Goal: Task Accomplishment & Management: Complete application form

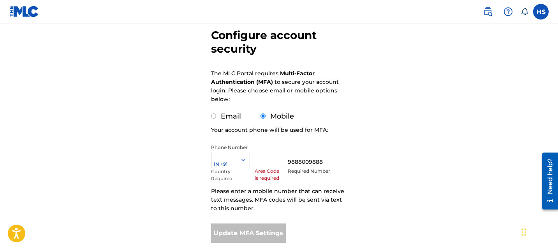
scroll to position [125, 0]
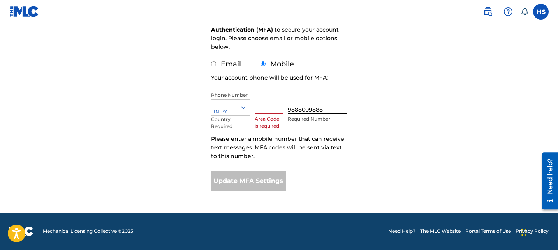
click at [231, 65] on label "Email" at bounding box center [231, 64] width 20 height 9
click at [216, 65] on input "Email" at bounding box center [213, 63] width 5 height 5
radio input "true"
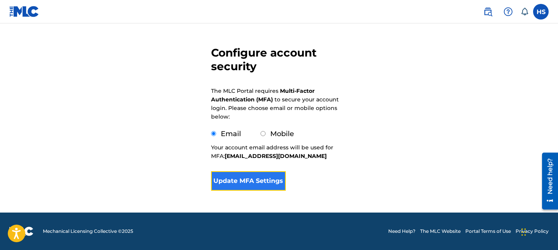
click at [262, 175] on button "Update MFA Settings" at bounding box center [248, 180] width 75 height 19
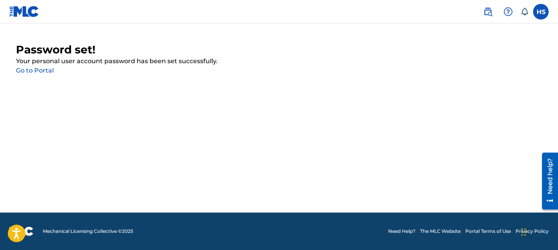
click at [45, 67] on link "Go to Portal" at bounding box center [35, 70] width 38 height 7
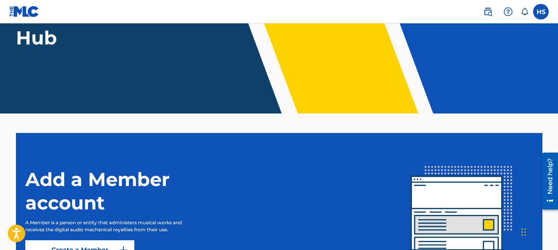
scroll to position [183, 0]
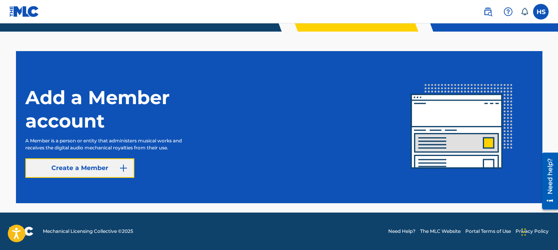
click at [115, 168] on link "Create a Member" at bounding box center [79, 167] width 109 height 19
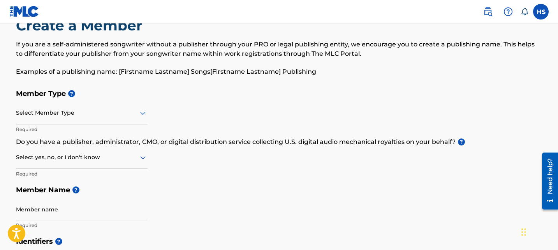
scroll to position [41, 0]
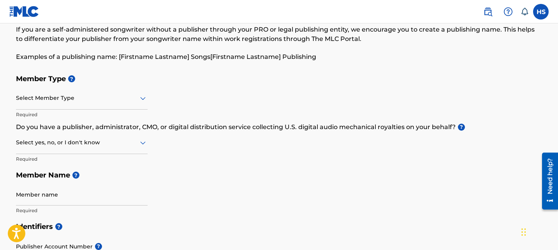
click at [85, 98] on div at bounding box center [82, 98] width 132 height 10
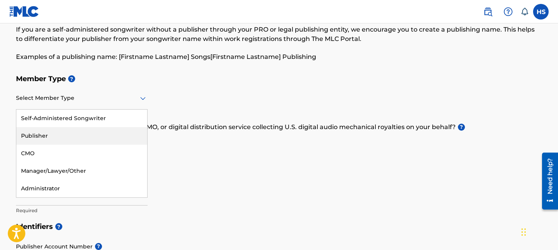
click at [86, 129] on div "Publisher" at bounding box center [81, 136] width 131 height 18
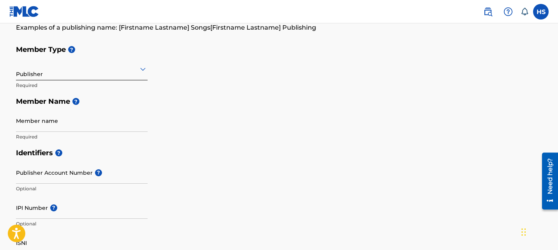
scroll to position [95, 0]
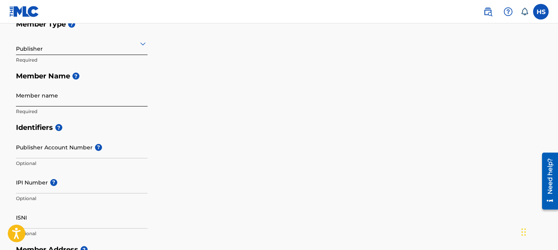
click at [47, 93] on input "Member name" at bounding box center [82, 95] width 132 height 22
paste input "1311069004"
type input "1311069004"
paste input "1311069004"
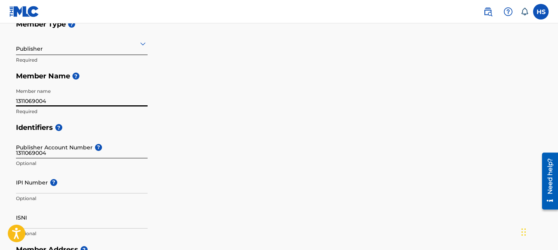
click at [57, 155] on input "1311069004" at bounding box center [82, 147] width 132 height 22
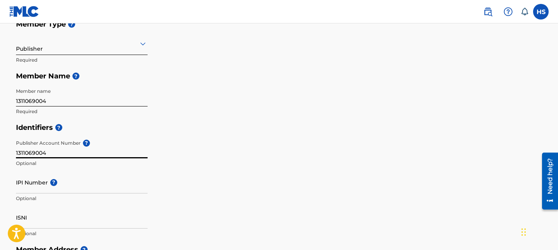
type input "1311069004"
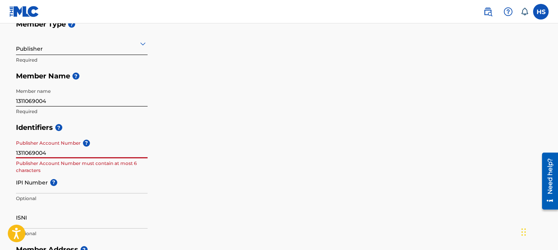
click at [85, 99] on input "1311069004" at bounding box center [82, 95] width 132 height 22
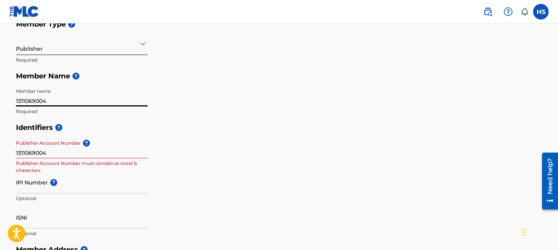
click at [85, 99] on input "1311069004" at bounding box center [82, 95] width 132 height 22
paste input "MUSEDIAL"
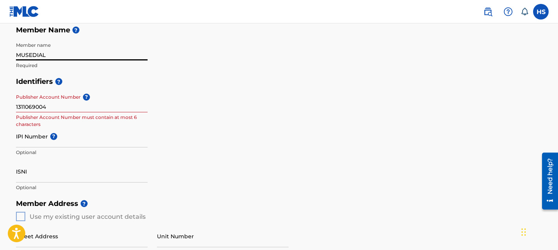
scroll to position [143, 0]
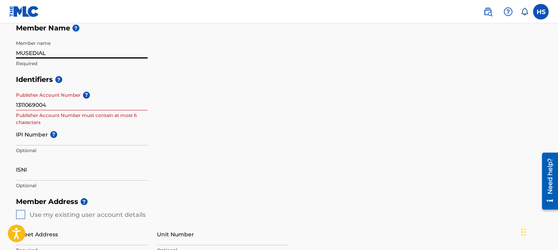
type input "MUSEDIAL"
click at [98, 102] on input "1311069004" at bounding box center [82, 99] width 132 height 22
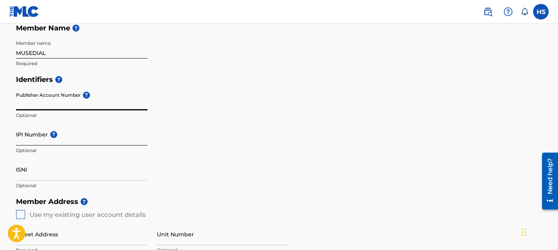
click at [91, 145] on input "IPI Number ?" at bounding box center [82, 134] width 132 height 22
paste input "1311069004"
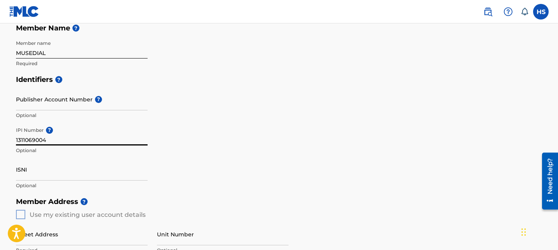
type input "1311069004"
click at [165, 143] on div "Identifiers ? Publisher Account Number ? Optional IPI Number ? 1311069004 Optio…" at bounding box center [279, 132] width 527 height 122
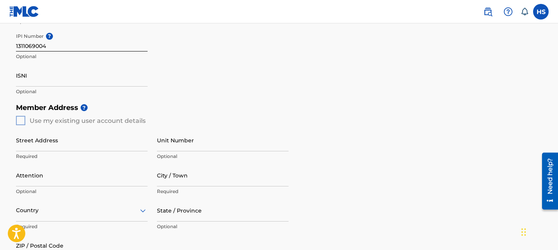
scroll to position [238, 0]
click at [95, 124] on div "Street Address Required Unit Number Optional Attention Optional City / Town Req…" at bounding box center [152, 198] width 273 height 148
click at [96, 112] on h5 "Member Address ?" at bounding box center [279, 107] width 527 height 17
click at [21, 120] on div "Member Address ? Use my existing user account details Street Address Required U…" at bounding box center [279, 188] width 527 height 178
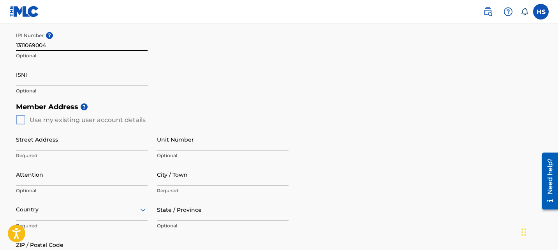
click at [21, 120] on div "Member Address ? Use my existing user account details Street Address Required U…" at bounding box center [279, 188] width 527 height 178
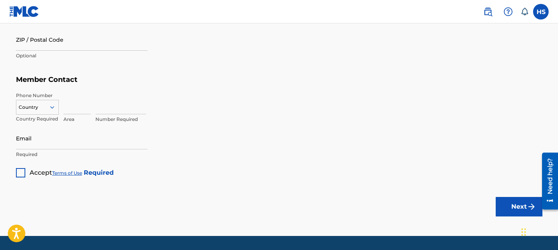
scroll to position [444, 0]
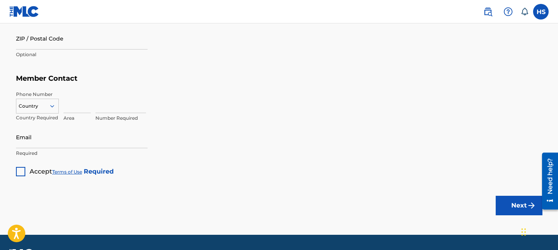
click at [20, 162] on div "Accept Terms of Use Required" at bounding box center [65, 168] width 98 height 15
click at [18, 171] on div at bounding box center [20, 171] width 9 height 9
click at [51, 143] on input "Email" at bounding box center [82, 137] width 132 height 22
type input "[EMAIL_ADDRESS][DOMAIN_NAME]"
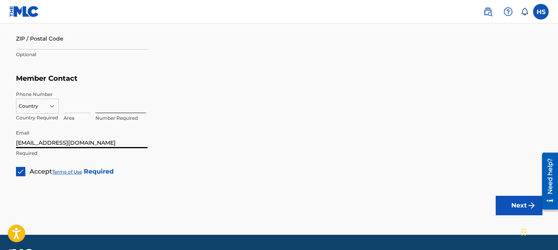
scroll to position [425, 0]
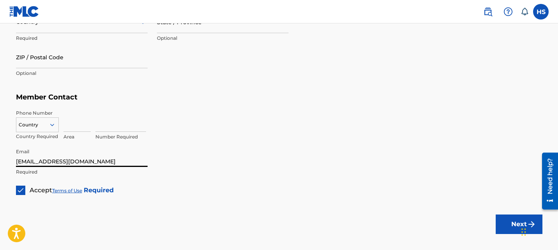
click at [110, 131] on div "Number Required" at bounding box center [120, 126] width 51 height 35
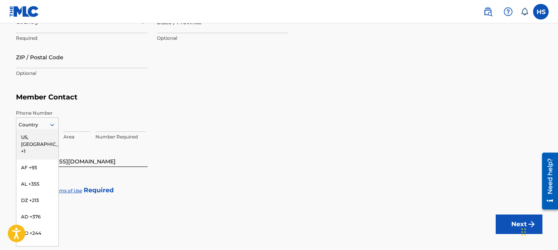
click at [50, 129] on div "US, [GEOGRAPHIC_DATA] +1, 1 of 216. 216 results available. Use Up and Down to c…" at bounding box center [37, 123] width 43 height 12
click at [47, 132] on div "US, [GEOGRAPHIC_DATA] +1" at bounding box center [37, 144] width 42 height 30
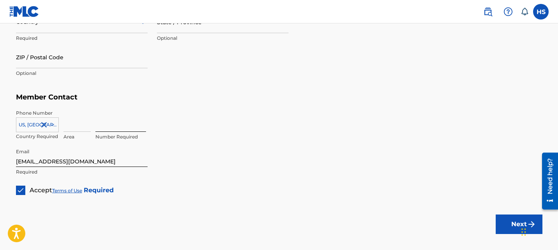
click at [110, 126] on input at bounding box center [120, 120] width 51 height 22
type input "7"
click at [190, 130] on div "4786066060 Invalid value, length of value must be 7" at bounding box center [318, 126] width 447 height 35
click at [105, 126] on input "4786066060" at bounding box center [120, 120] width 51 height 22
click at [118, 125] on input "[PHONE_NUMBER]" at bounding box center [120, 120] width 51 height 22
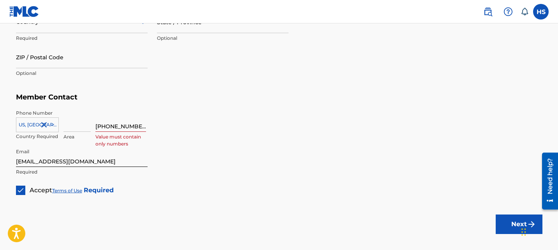
click at [218, 106] on div "Phone Number [GEOGRAPHIC_DATA], [GEOGRAPHIC_DATA] +1 Country Required Area [PHO…" at bounding box center [279, 125] width 527 height 39
click at [107, 125] on input "[PHONE_NUMBER]" at bounding box center [120, 120] width 51 height 22
click at [117, 125] on input "478606 6060" at bounding box center [120, 120] width 51 height 22
click at [206, 136] on div "4786066060 Value must contain only numbers" at bounding box center [318, 126] width 447 height 35
drag, startPoint x: 106, startPoint y: 126, endPoint x: 83, endPoint y: 126, distance: 23.8
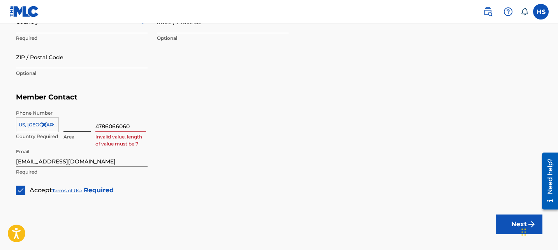
click at [83, 126] on div "[GEOGRAPHIC_DATA], [GEOGRAPHIC_DATA] +1 Country Required Area 4786066060 Invali…" at bounding box center [279, 126] width 527 height 35
type input "6066060"
click at [83, 126] on input at bounding box center [76, 120] width 27 height 22
paste input "478"
type input "478"
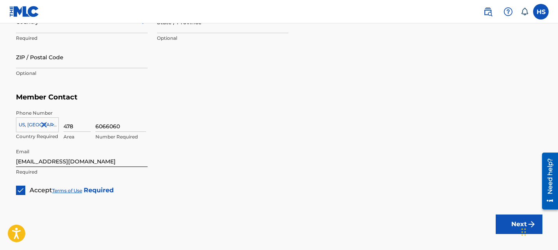
click at [286, 142] on div "6066060 Number Required" at bounding box center [318, 126] width 447 height 35
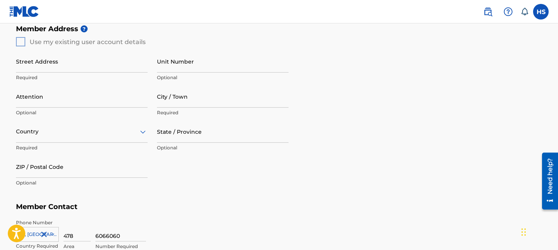
scroll to position [313, 0]
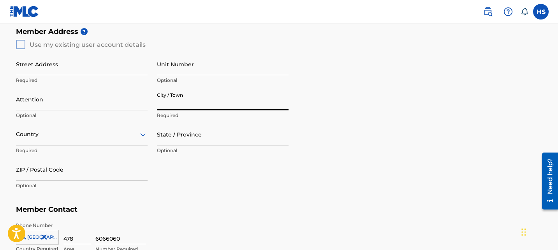
click at [202, 108] on input "City / Town" at bounding box center [223, 99] width 132 height 22
type input "[US_STATE]"
click at [308, 201] on h5 "Member Contact" at bounding box center [279, 209] width 527 height 17
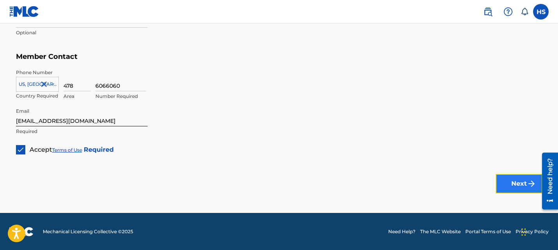
click at [498, 177] on button "Next" at bounding box center [519, 183] width 47 height 19
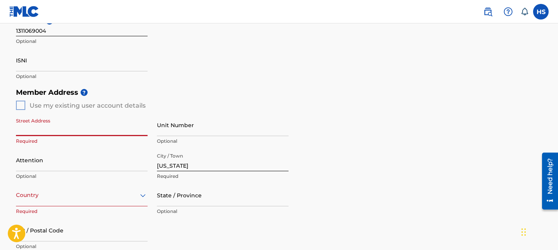
scroll to position [326, 0]
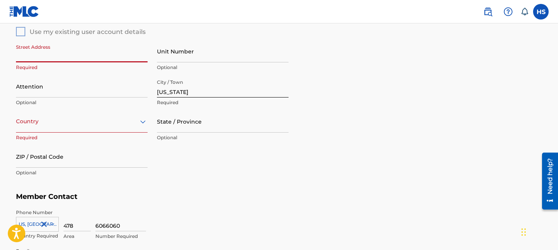
click at [103, 132] on div "Country" at bounding box center [82, 121] width 132 height 22
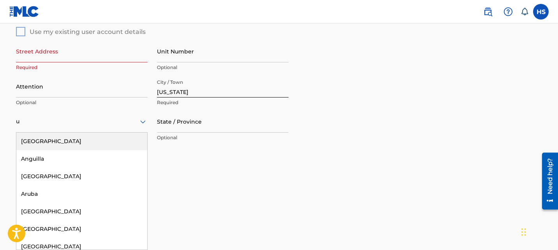
type input "un"
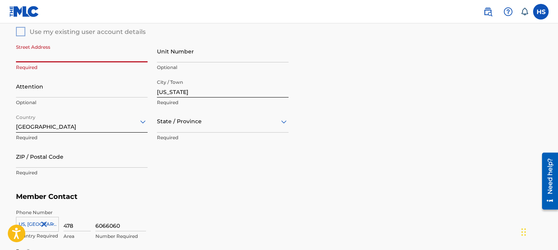
click at [52, 51] on input "Street Address" at bounding box center [82, 51] width 132 height 22
click at [204, 95] on input "[US_STATE]" at bounding box center [223, 86] width 132 height 22
paste input "[US_STATE]"
click at [106, 54] on input "Street Address" at bounding box center [82, 51] width 132 height 22
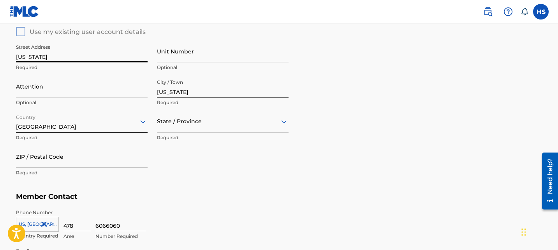
type input "[US_STATE]"
click at [243, 172] on div "Street Address [US_STATE] Required Unit Number Optional Attention Optional City…" at bounding box center [152, 110] width 273 height 148
click at [341, 143] on div "Member Address ? Use my existing user account details Street Address [US_STATE]…" at bounding box center [279, 100] width 527 height 178
click at [72, 156] on input "ZIP / Postal Code" at bounding box center [82, 156] width 132 height 22
paste input "91942"
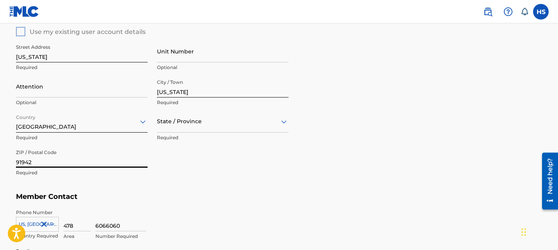
type input "91942"
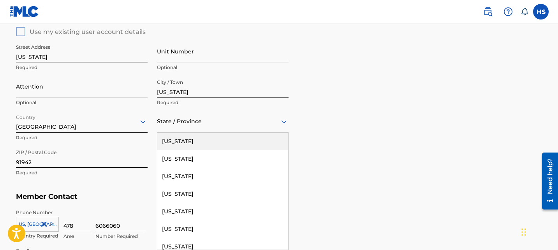
click at [196, 127] on div "State / Province" at bounding box center [223, 121] width 132 height 22
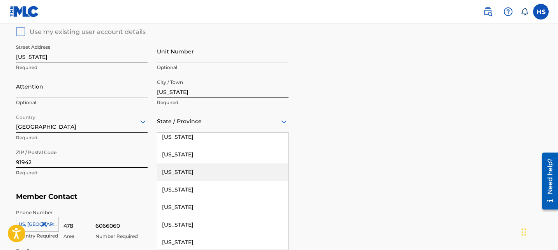
scroll to position [70, 0]
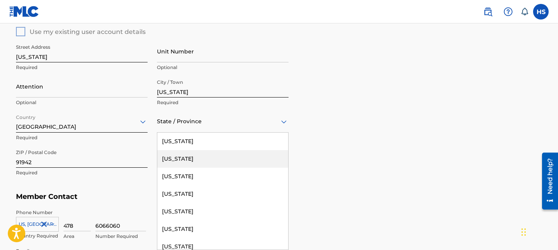
click at [195, 163] on div "[US_STATE]" at bounding box center [222, 159] width 131 height 18
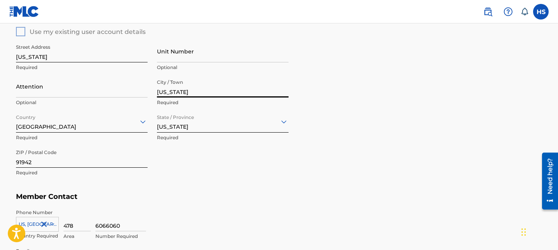
click at [199, 95] on input "[US_STATE]" at bounding box center [223, 86] width 132 height 22
paste input "La Mes"
type input "La Mesa"
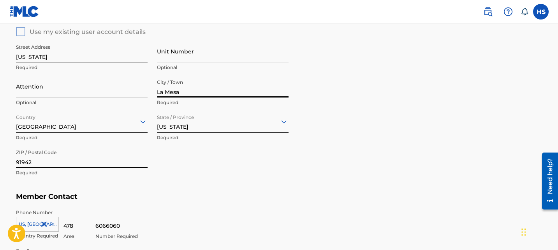
click at [65, 64] on p "Required" at bounding box center [82, 67] width 132 height 7
click at [64, 58] on input "[US_STATE]" at bounding box center [82, 51] width 132 height 22
paste input "[STREET_ADDRESS]"
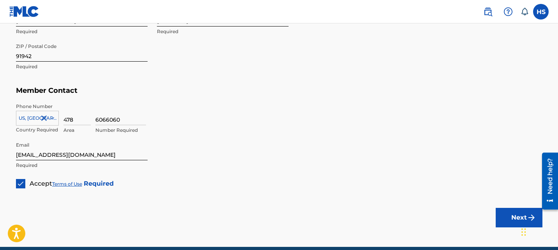
scroll to position [466, 0]
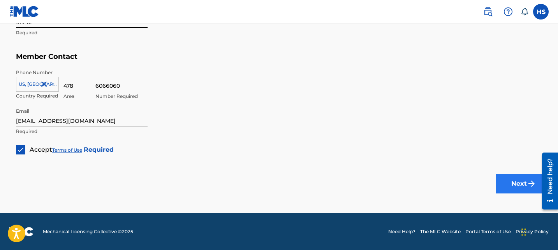
type input "[STREET_ADDRESS]"
click at [496, 178] on button "Next" at bounding box center [519, 183] width 47 height 19
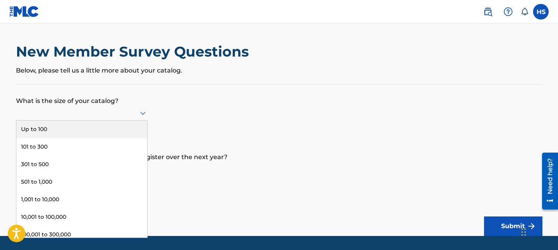
click at [108, 111] on div at bounding box center [82, 113] width 132 height 10
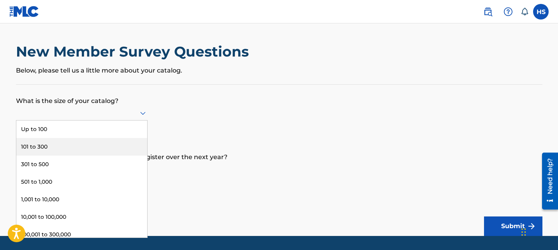
click at [91, 150] on div "101 to 300" at bounding box center [81, 147] width 131 height 18
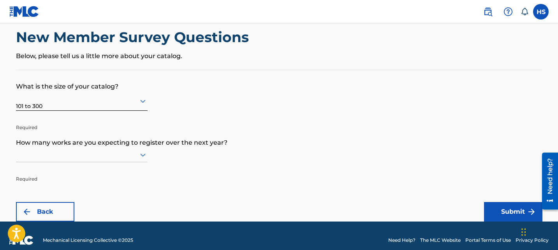
click at [73, 162] on div at bounding box center [82, 154] width 132 height 15
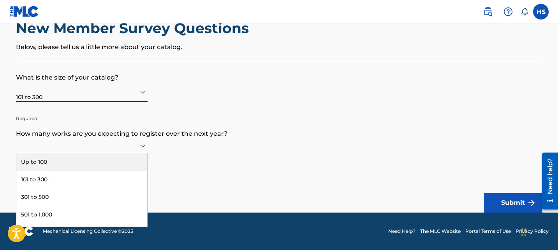
click at [72, 167] on div "Up to 100" at bounding box center [81, 162] width 131 height 18
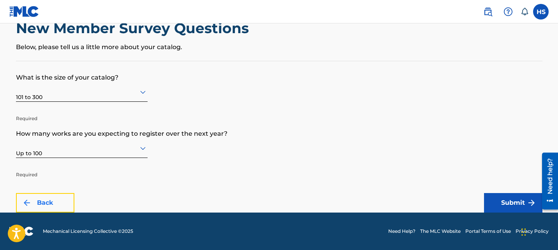
click at [64, 193] on button "Back" at bounding box center [45, 202] width 58 height 19
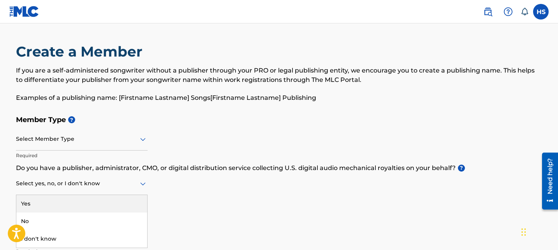
click at [64, 193] on div "Select yes, no, or I don't know" at bounding box center [82, 184] width 132 height 22
click at [259, 160] on div "Member Type ? Select Member Type Required Do you have a publisher, administrato…" at bounding box center [279, 185] width 527 height 148
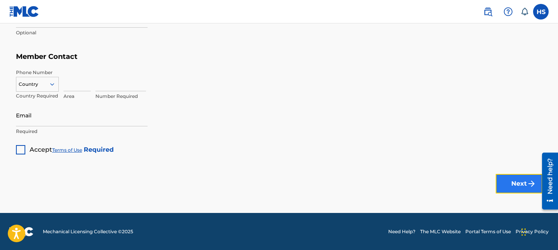
click at [522, 186] on button "Next" at bounding box center [519, 183] width 47 height 19
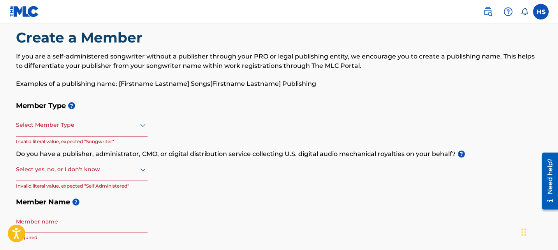
click at [64, 131] on div "Select Member Type" at bounding box center [82, 125] width 132 height 22
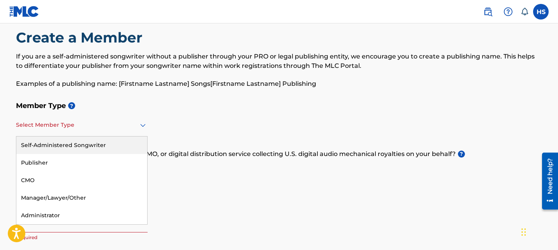
click at [63, 145] on div "Self-Administered Songwriter" at bounding box center [81, 145] width 131 height 18
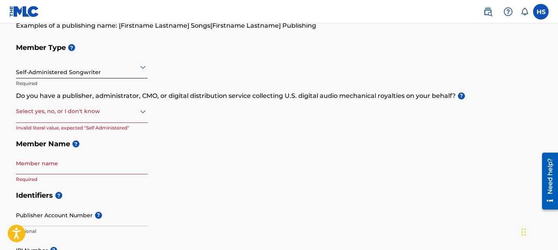
scroll to position [73, 0]
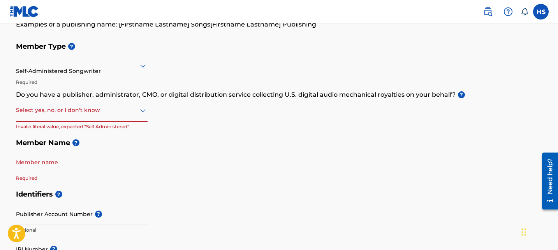
click at [76, 117] on div "Select yes, no, or I don't know" at bounding box center [82, 110] width 132 height 22
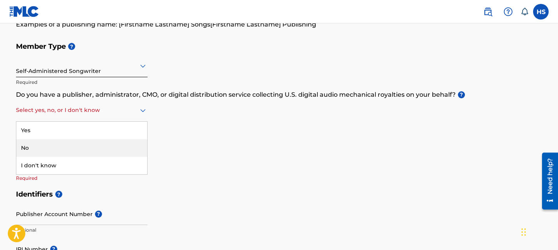
click at [69, 143] on div "No" at bounding box center [81, 148] width 131 height 18
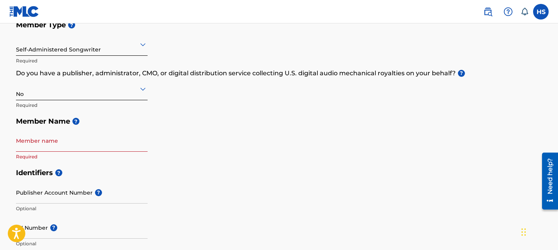
scroll to position [103, 0]
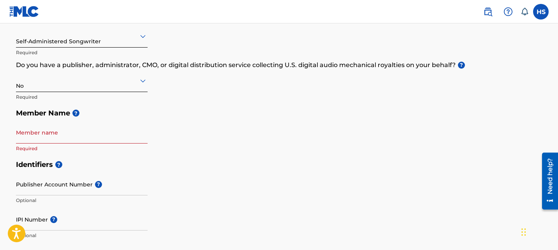
click at [69, 44] on div "Self-Administered Songwriter" at bounding box center [82, 35] width 132 height 19
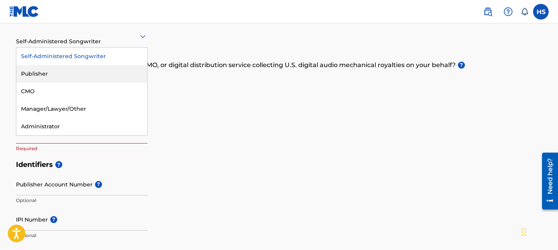
drag, startPoint x: 59, startPoint y: 63, endPoint x: 60, endPoint y: 69, distance: 6.0
click at [60, 69] on div "Self-Administered Songwriter Publisher CMO Manager/Lawyer/Other Administrator" at bounding box center [81, 92] width 131 height 88
click at [60, 69] on div "Publisher" at bounding box center [81, 74] width 131 height 18
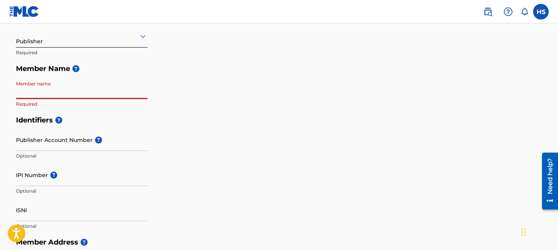
click at [56, 88] on input "Member name" at bounding box center [82, 88] width 132 height 22
type input "MUSEDIAL"
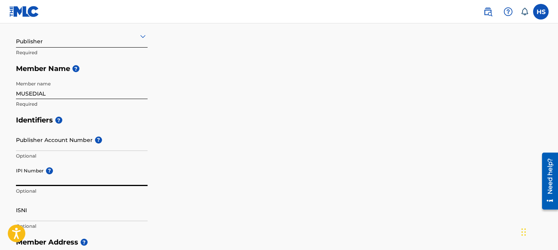
click at [59, 174] on input "IPI Number ?" at bounding box center [82, 175] width 132 height 22
type input "1311069004"
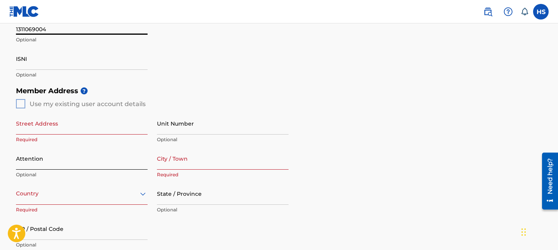
scroll to position [257, 0]
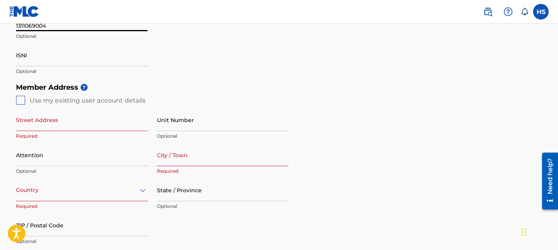
click at [70, 134] on p "Required" at bounding box center [82, 135] width 132 height 7
click at [76, 124] on input "Street Address" at bounding box center [82, 120] width 132 height 22
type input "GILLCO PARKHILLS"
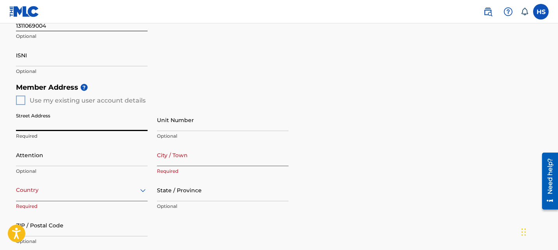
paste input "[STREET_ADDRESS]"
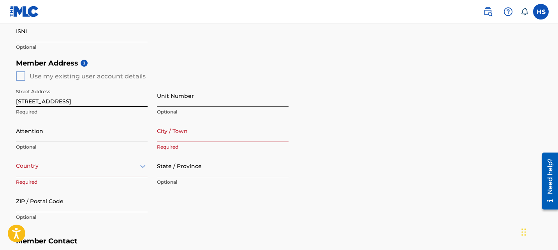
scroll to position [284, 0]
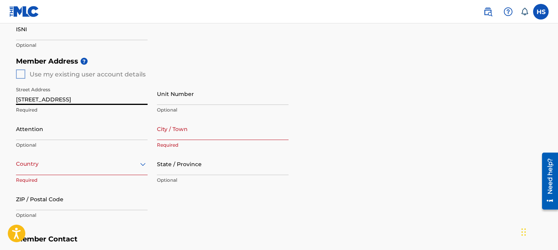
type input "[STREET_ADDRESS]"
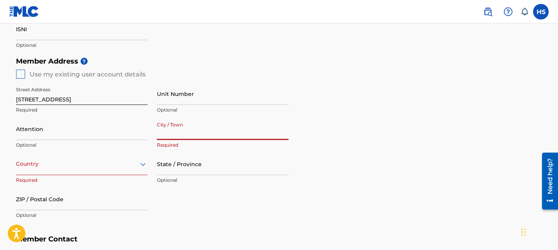
click at [182, 132] on input "City / Town" at bounding box center [223, 129] width 132 height 22
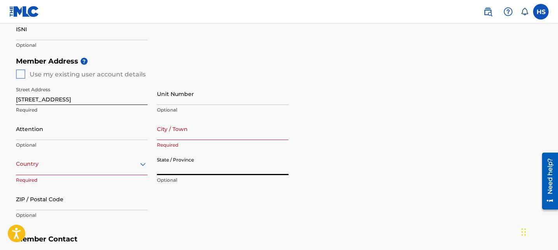
click at [182, 163] on input "State / Province" at bounding box center [223, 164] width 132 height 22
type input "c"
click at [126, 161] on div "Country" at bounding box center [82, 164] width 132 height 22
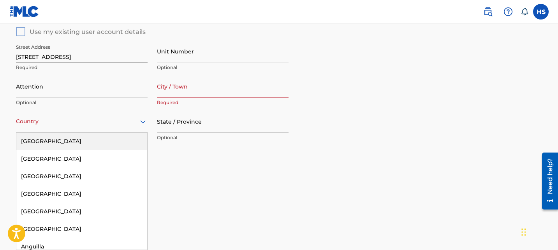
click at [116, 136] on div "[GEOGRAPHIC_DATA]" at bounding box center [81, 141] width 131 height 18
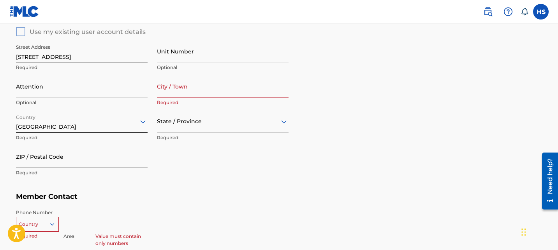
click at [196, 126] on div "State / Province" at bounding box center [223, 121] width 132 height 22
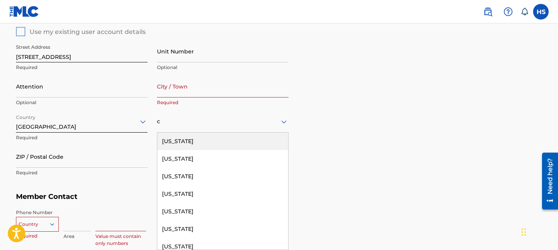
type input "ca"
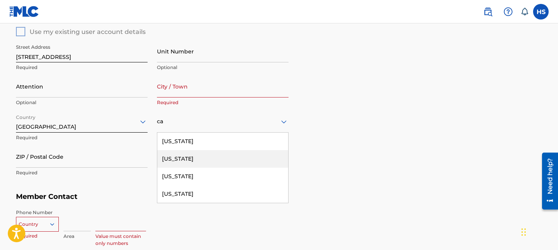
click at [189, 155] on div "[US_STATE]" at bounding box center [222, 159] width 131 height 18
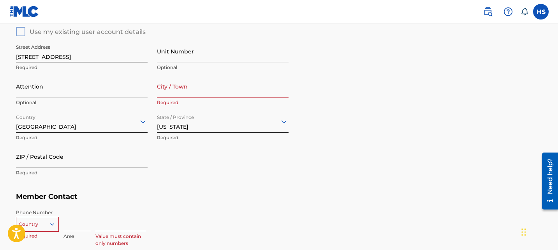
click at [195, 90] on input "City / Town" at bounding box center [223, 86] width 132 height 22
paste input "La Mesa"
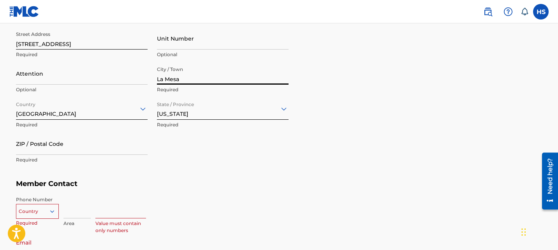
scroll to position [339, 0]
type input "La Mesa"
click at [56, 141] on input "ZIP / Postal Code" at bounding box center [82, 143] width 132 height 22
paste input "91942"
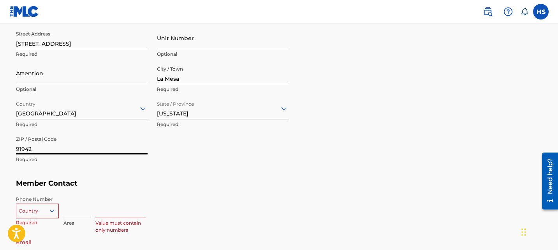
type input "91942"
click at [179, 159] on div "Street Address [STREET_ADDRESS][GEOGRAPHIC_DATA] Unit Number Optional Attention…" at bounding box center [152, 97] width 273 height 148
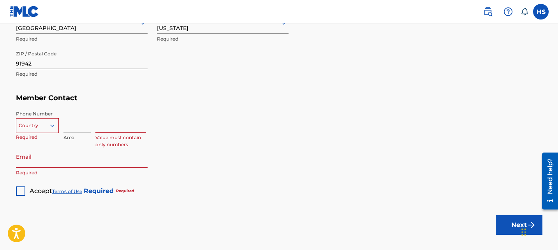
scroll to position [435, 0]
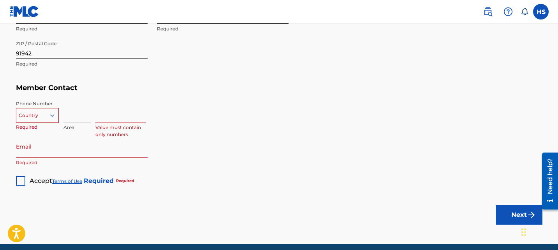
click at [35, 115] on div at bounding box center [37, 115] width 42 height 9
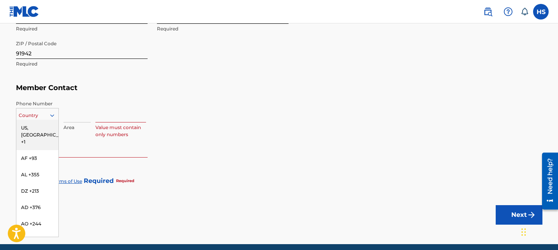
click at [41, 127] on div "US, [GEOGRAPHIC_DATA] +1" at bounding box center [37, 135] width 42 height 30
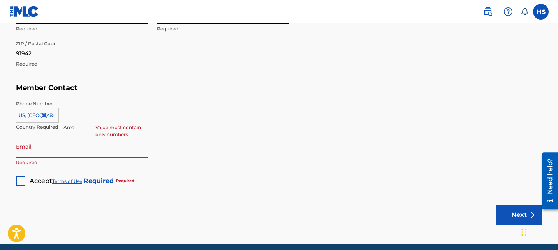
click at [113, 116] on input at bounding box center [120, 111] width 51 height 22
type input "6066060"
click at [78, 119] on input at bounding box center [76, 111] width 27 height 22
type input "478"
click at [21, 178] on div at bounding box center [20, 180] width 9 height 9
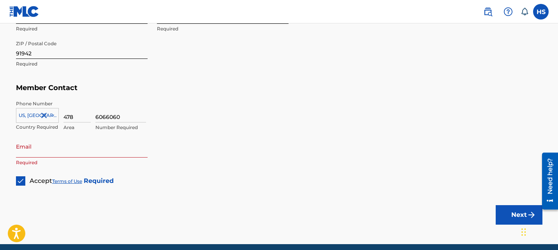
click at [50, 146] on input "Email" at bounding box center [82, 146] width 132 height 22
type input "[EMAIL_ADDRESS][DOMAIN_NAME]"
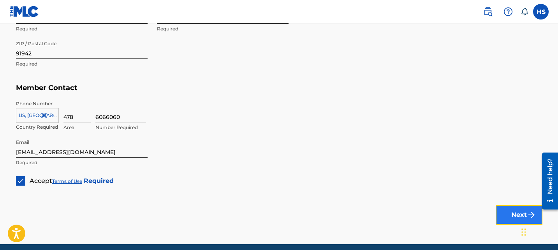
click at [508, 212] on button "Next" at bounding box center [519, 214] width 47 height 19
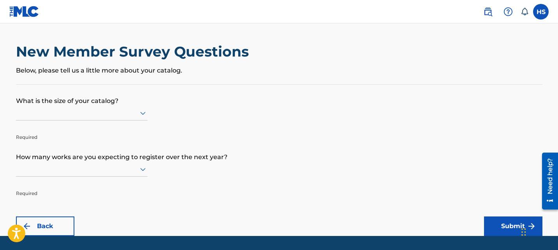
scroll to position [23, 0]
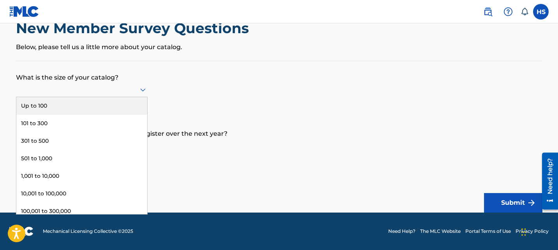
click at [72, 95] on div at bounding box center [82, 89] width 132 height 15
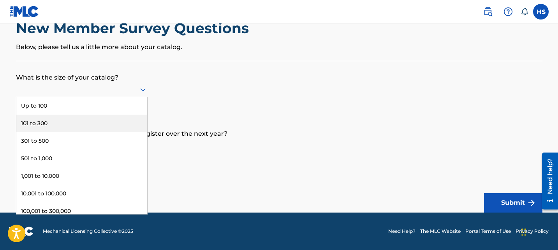
click at [73, 116] on div "101 to 300" at bounding box center [81, 124] width 131 height 18
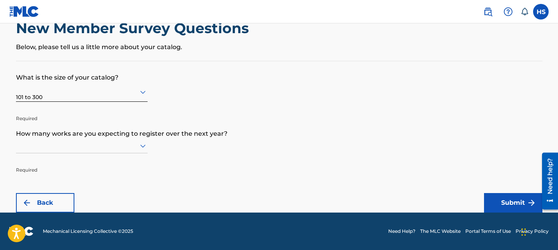
click at [86, 142] on div at bounding box center [82, 146] width 132 height 10
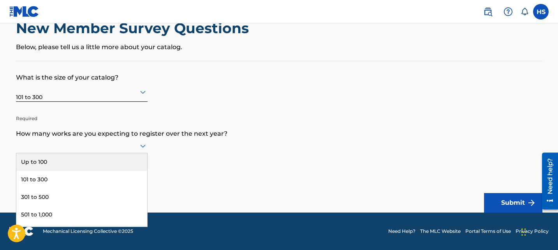
click at [85, 163] on div "Up to 100" at bounding box center [81, 162] width 131 height 18
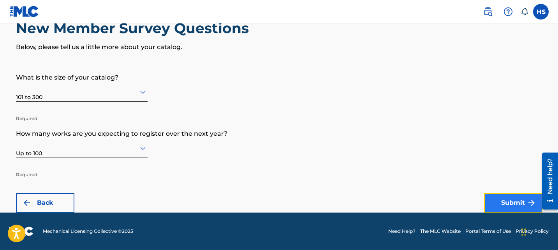
click at [512, 206] on button "Submit" at bounding box center [513, 202] width 58 height 19
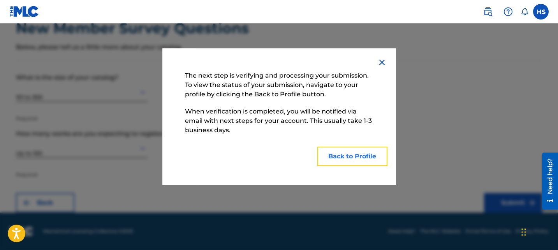
click at [344, 155] on button "Back to Profile" at bounding box center [352, 155] width 70 height 19
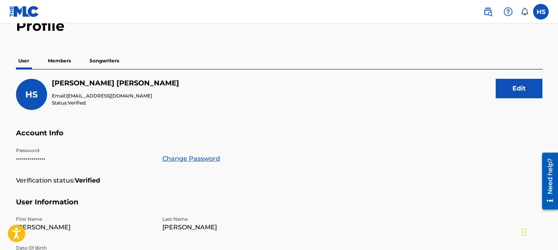
scroll to position [32, 0]
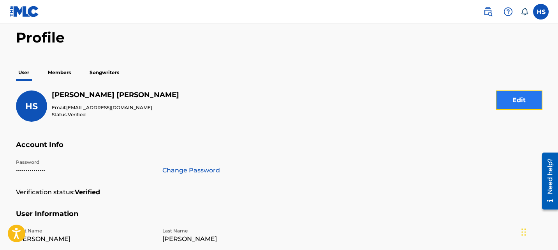
click at [505, 91] on button "Edit" at bounding box center [519, 99] width 47 height 19
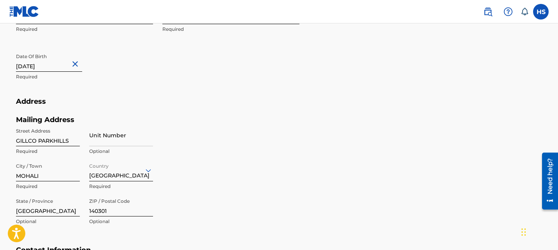
scroll to position [268, 0]
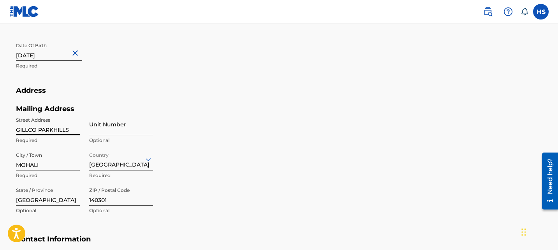
click at [61, 124] on input "GILLCO PARKHILLS" at bounding box center [48, 124] width 64 height 22
click at [61, 124] on input "Street Address" at bounding box center [48, 124] width 64 height 22
paste input "91942"
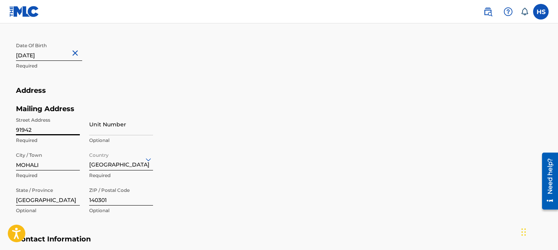
type input "91942"
click at [108, 198] on input "140301" at bounding box center [121, 194] width 64 height 22
paste input "91942"
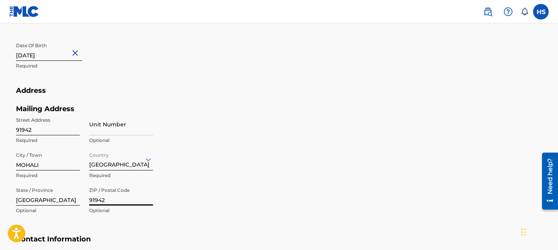
type input "91942"
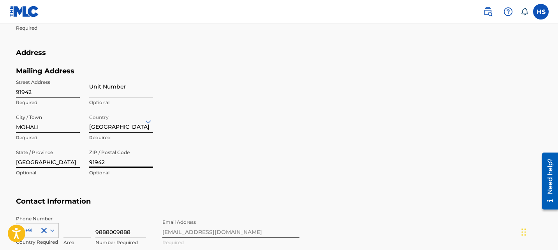
click at [115, 132] on div "[GEOGRAPHIC_DATA]" at bounding box center [121, 121] width 64 height 22
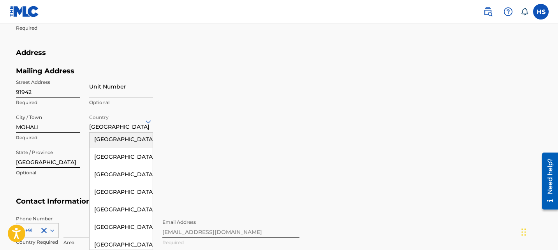
scroll to position [0, 0]
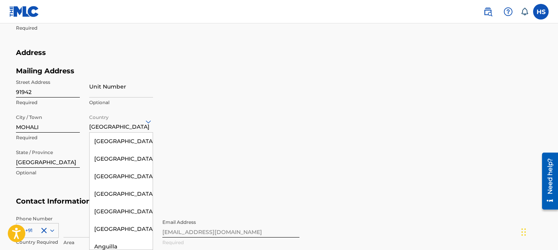
click at [117, 141] on div "[GEOGRAPHIC_DATA]" at bounding box center [121, 141] width 63 height 18
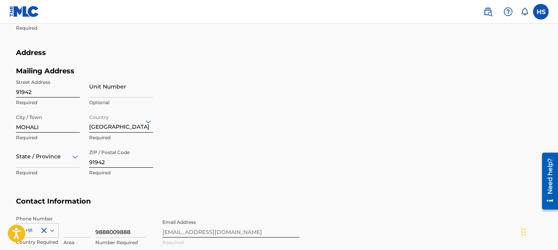
scroll to position [341, 0]
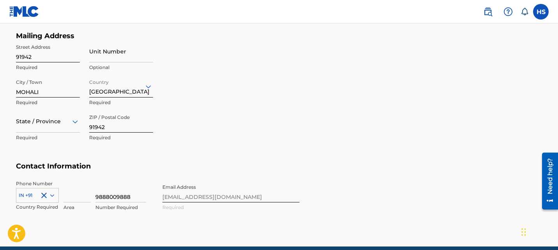
click at [54, 132] on div "State / Province" at bounding box center [48, 121] width 64 height 22
type input "cali"
click at [53, 143] on div "[US_STATE]" at bounding box center [47, 141] width 63 height 18
click at [53, 80] on input "MOHALI" at bounding box center [48, 86] width 64 height 22
click at [53, 93] on input "MOHALI" at bounding box center [48, 86] width 64 height 22
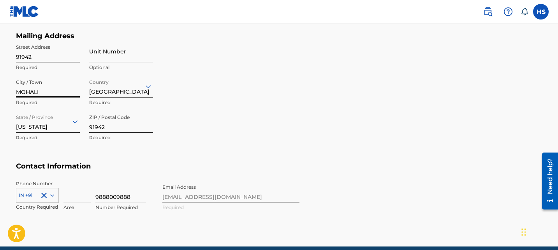
click at [53, 93] on input "MOHALI" at bounding box center [48, 86] width 64 height 22
paste input "La Mesa"
type input "La Mesa"
click at [63, 52] on input "91942" at bounding box center [48, 51] width 64 height 22
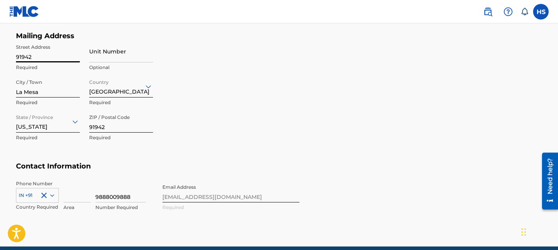
click at [63, 52] on input "91942" at bounding box center [48, 51] width 64 height 22
paste input "[STREET_ADDRESS]"
type input "[STREET_ADDRESS]"
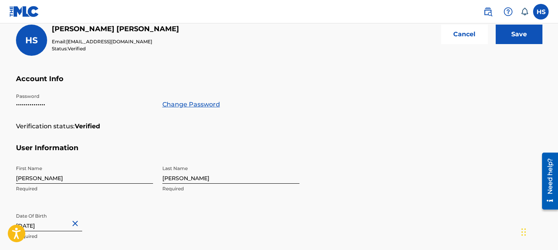
scroll to position [53, 0]
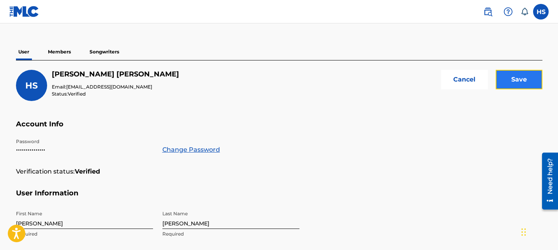
click at [524, 83] on input "Save" at bounding box center [519, 79] width 47 height 19
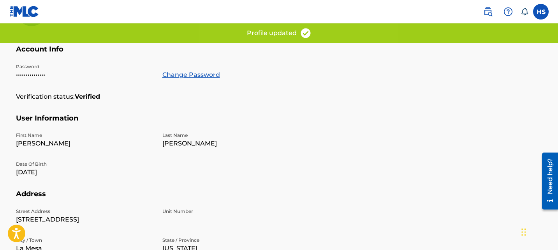
scroll to position [0, 0]
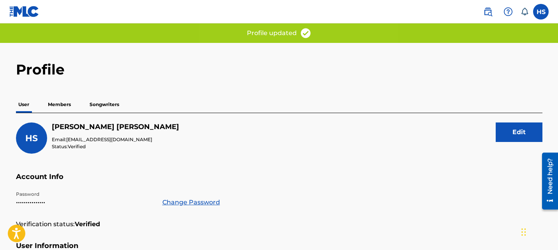
click at [500, 129] on button "Edit" at bounding box center [519, 131] width 47 height 19
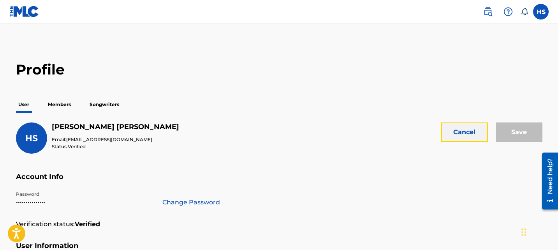
click at [464, 132] on button "Cancel" at bounding box center [464, 131] width 47 height 19
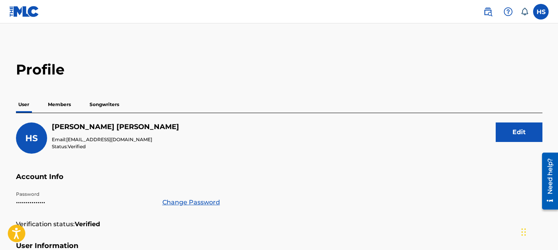
click at [71, 108] on p "Members" at bounding box center [60, 104] width 28 height 16
